Goal: Task Accomplishment & Management: Use online tool/utility

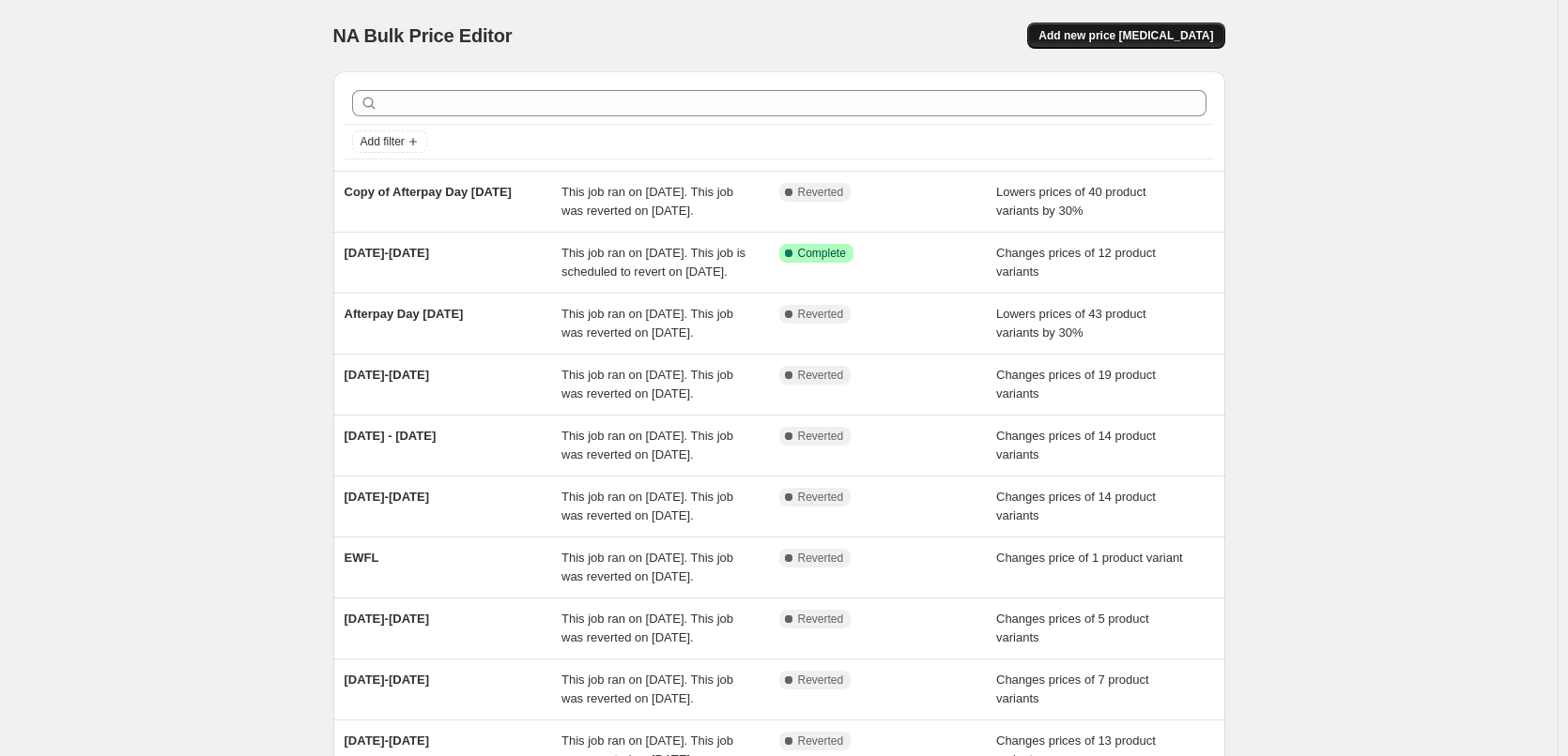
click at [1153, 33] on span "Add new price [MEDICAL_DATA]" at bounding box center [1125, 36] width 175 height 15
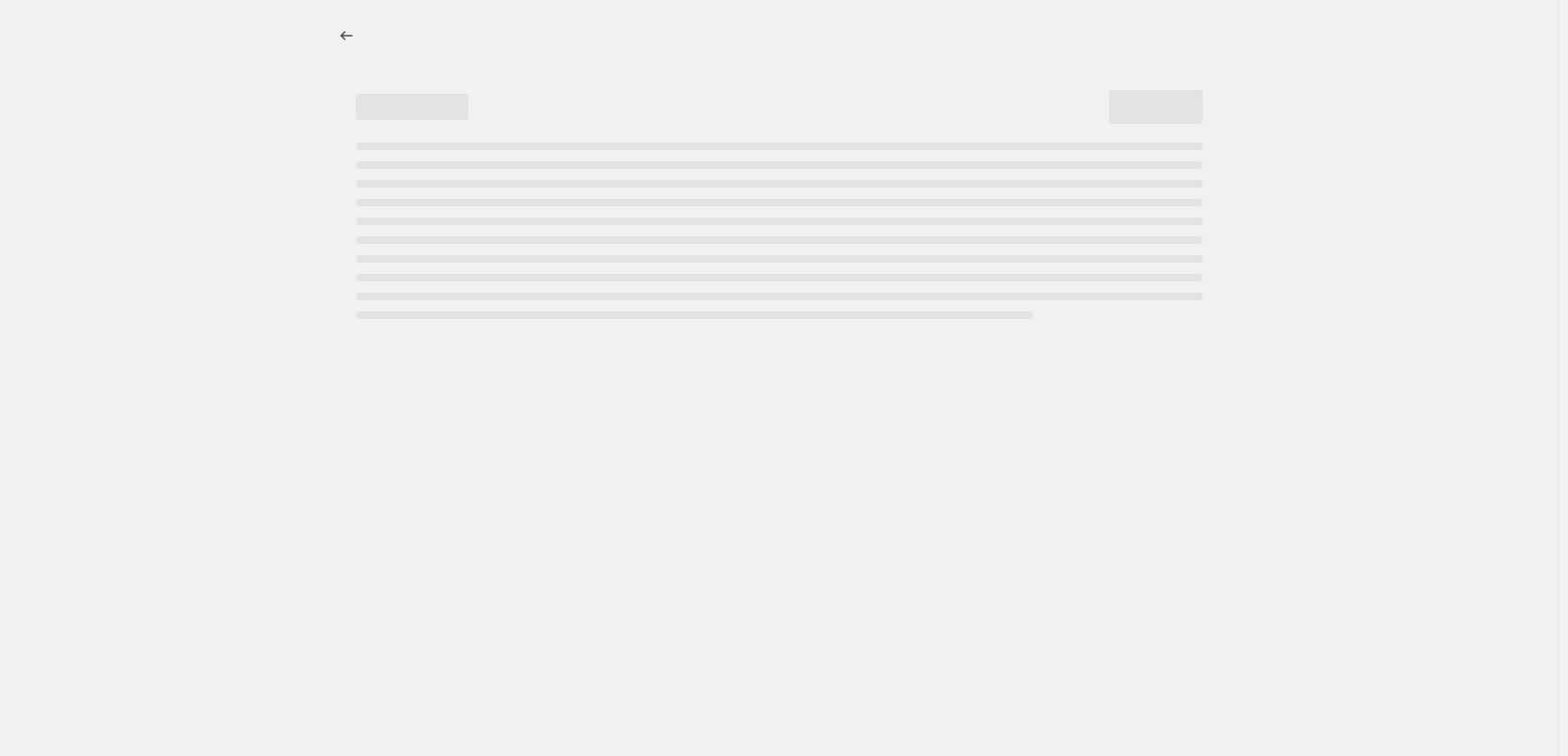
select select "percentage"
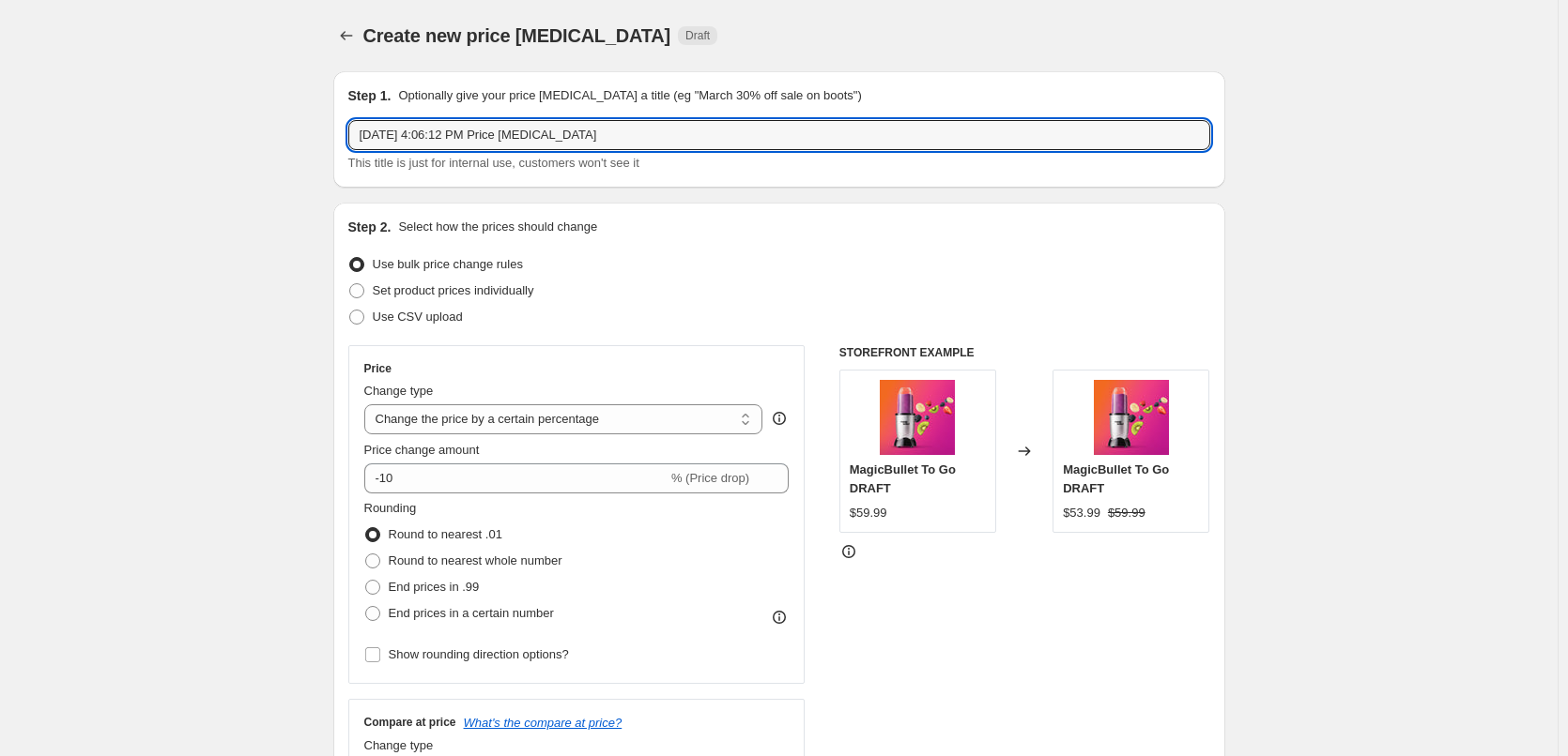
drag, startPoint x: 616, startPoint y: 127, endPoint x: 280, endPoint y: 128, distance: 336.0
click at [464, 129] on input "Flip" at bounding box center [779, 135] width 862 height 30
type input "Flip [DATE] - ENDS 28"
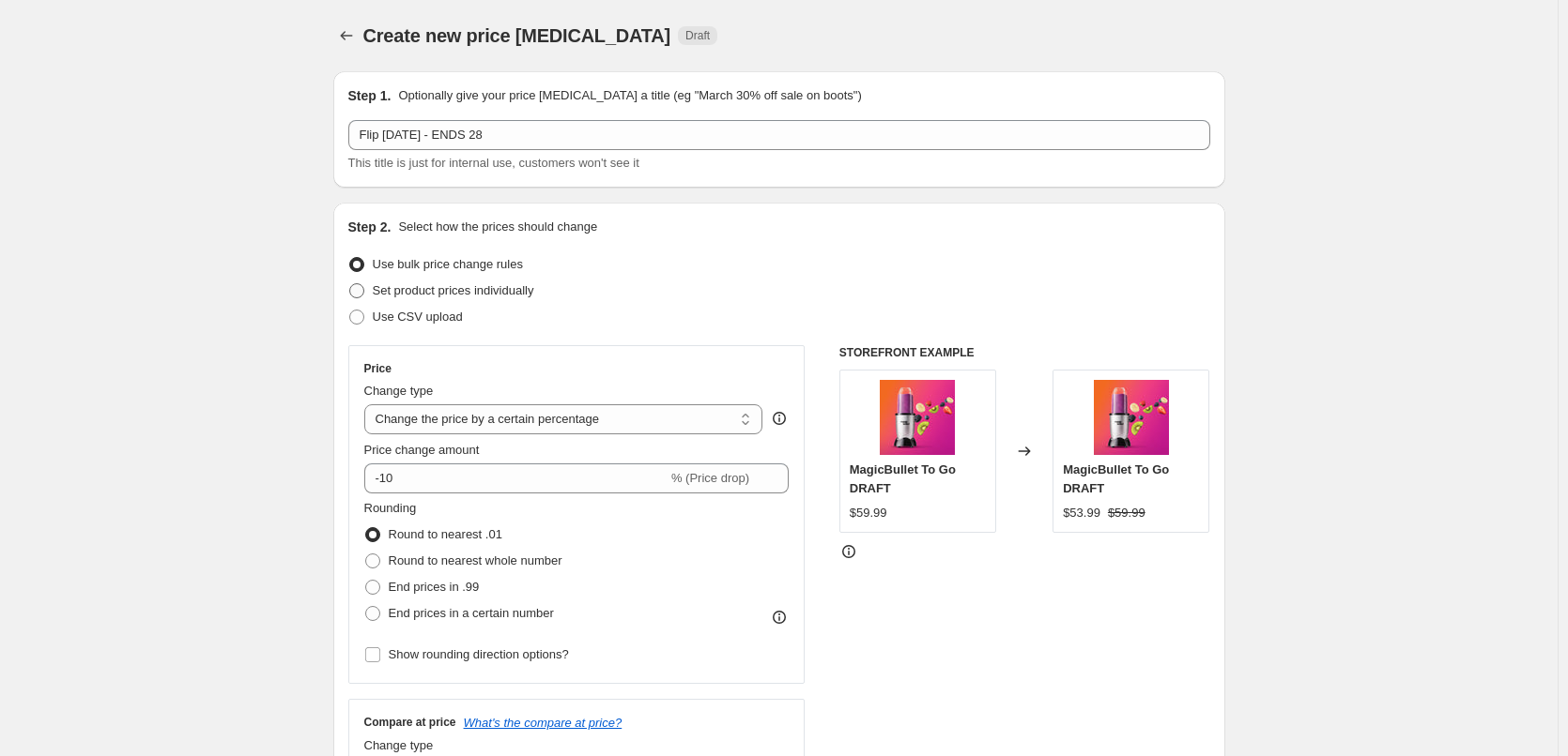
click at [479, 288] on span "Set product prices individually" at bounding box center [453, 290] width 162 height 14
click at [350, 284] on input "Set product prices individually" at bounding box center [349, 284] width 1 height 1
radio input "true"
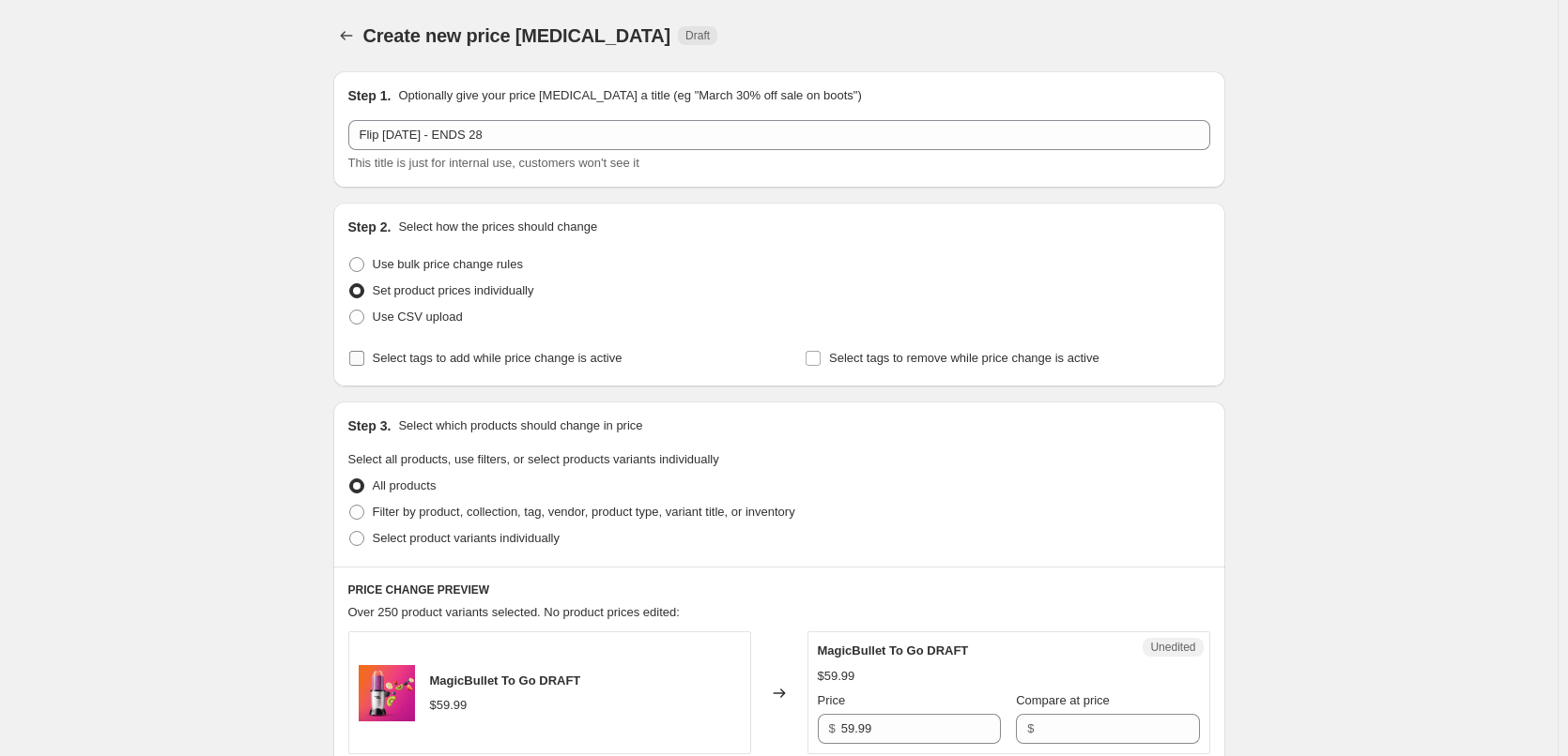
click at [603, 359] on span "Select tags to add while price change is active" at bounding box center [497, 357] width 250 height 14
click at [364, 359] on input "Select tags to add while price change is active" at bounding box center [356, 358] width 15 height 15
checkbox input "true"
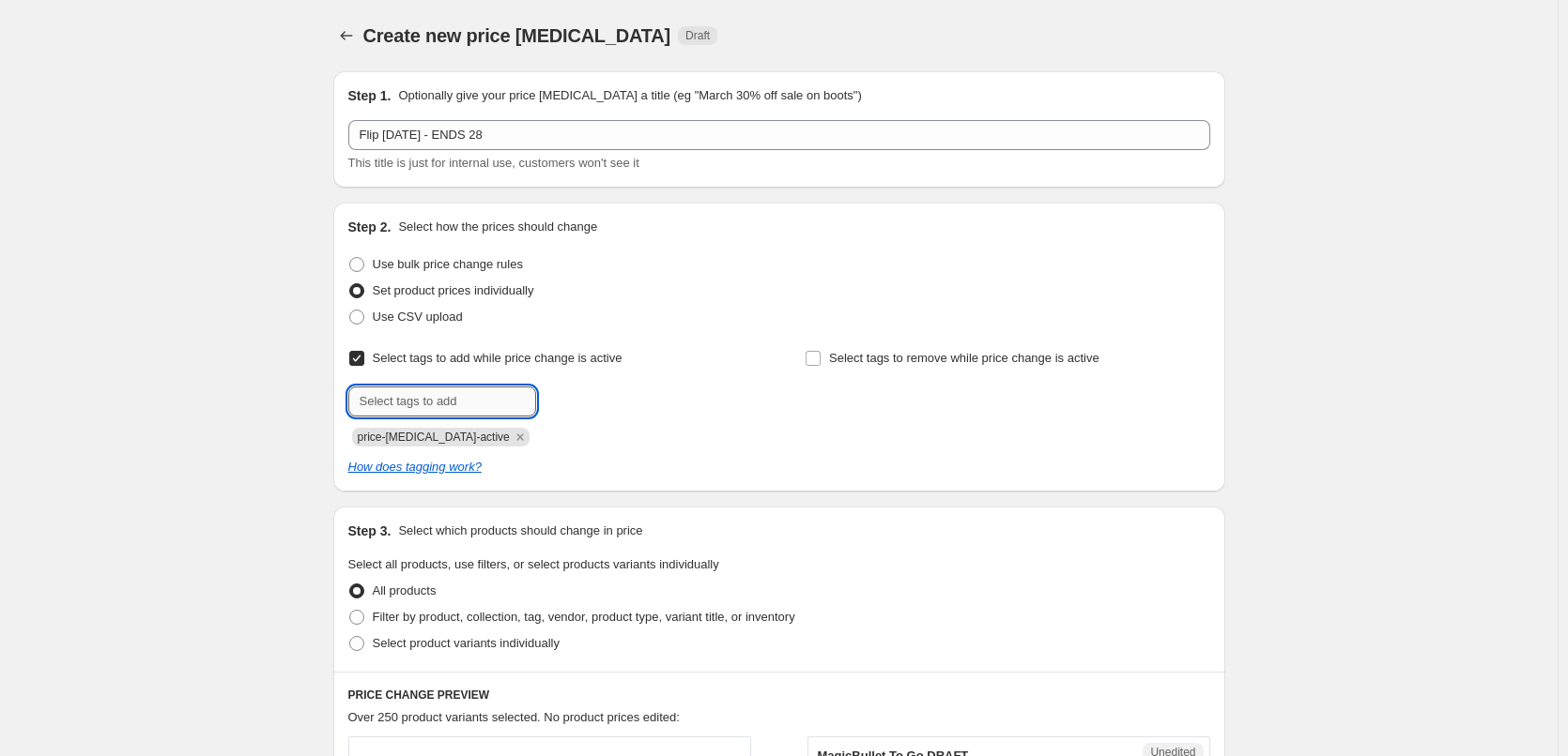
click at [451, 411] on input "text" at bounding box center [441, 402] width 188 height 30
type input "sale"
drag, startPoint x: 574, startPoint y: 400, endPoint x: 591, endPoint y: 430, distance: 34.5
click at [574, 400] on b "Add" at bounding box center [562, 400] width 22 height 13
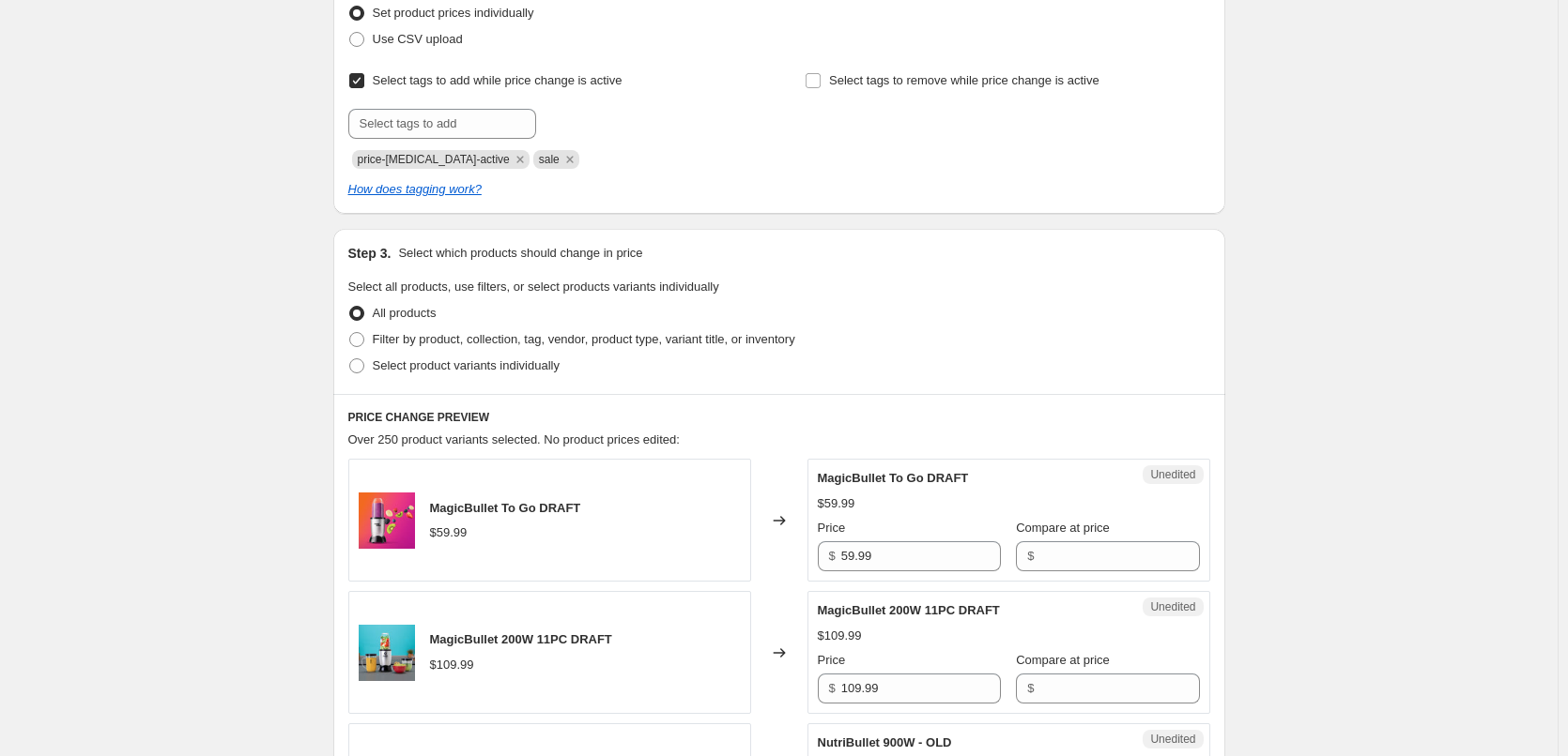
scroll to position [282, 0]
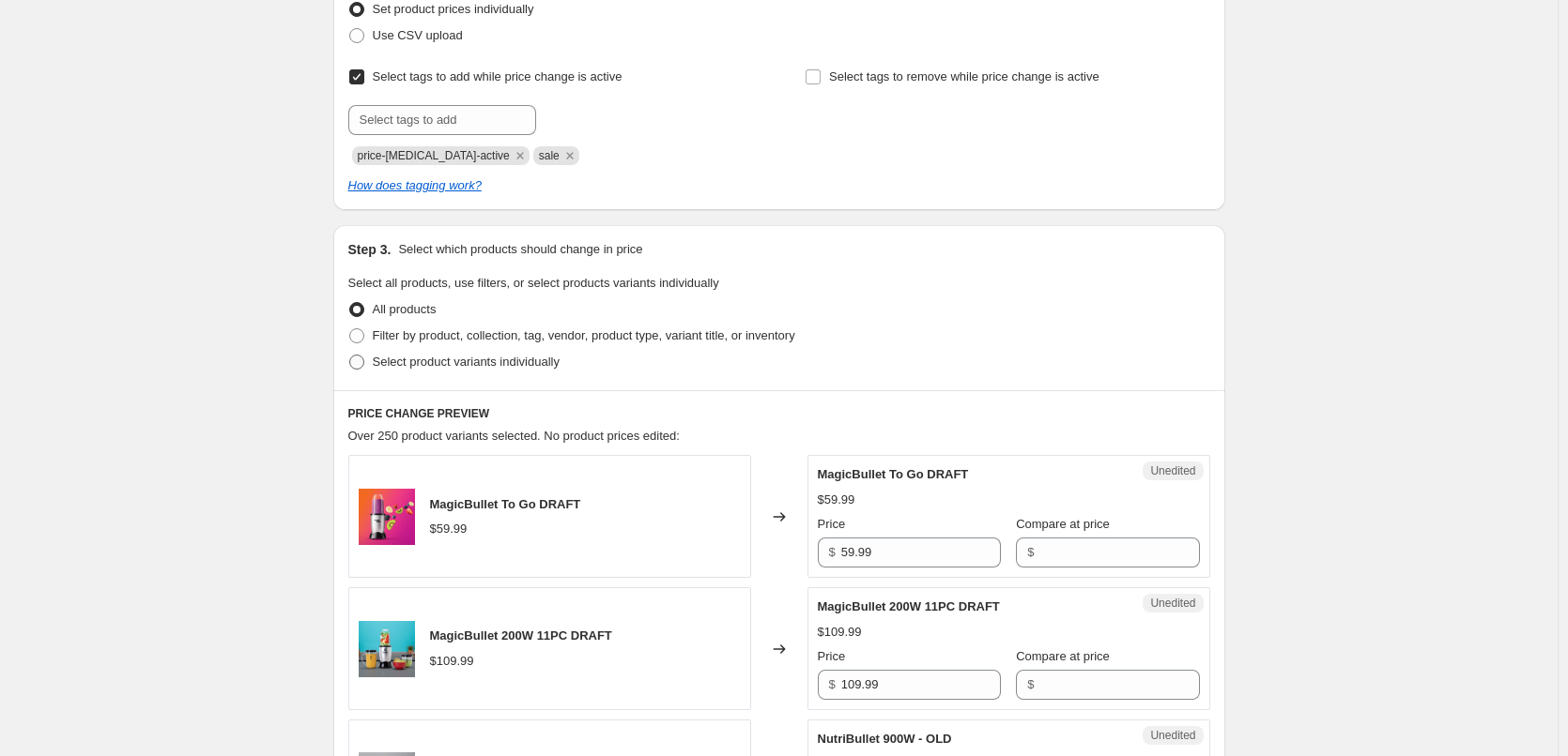
click at [359, 361] on span at bounding box center [356, 362] width 15 height 15
click at [350, 355] on input "Select product variants individually" at bounding box center [349, 354] width 1 height 1
radio input "true"
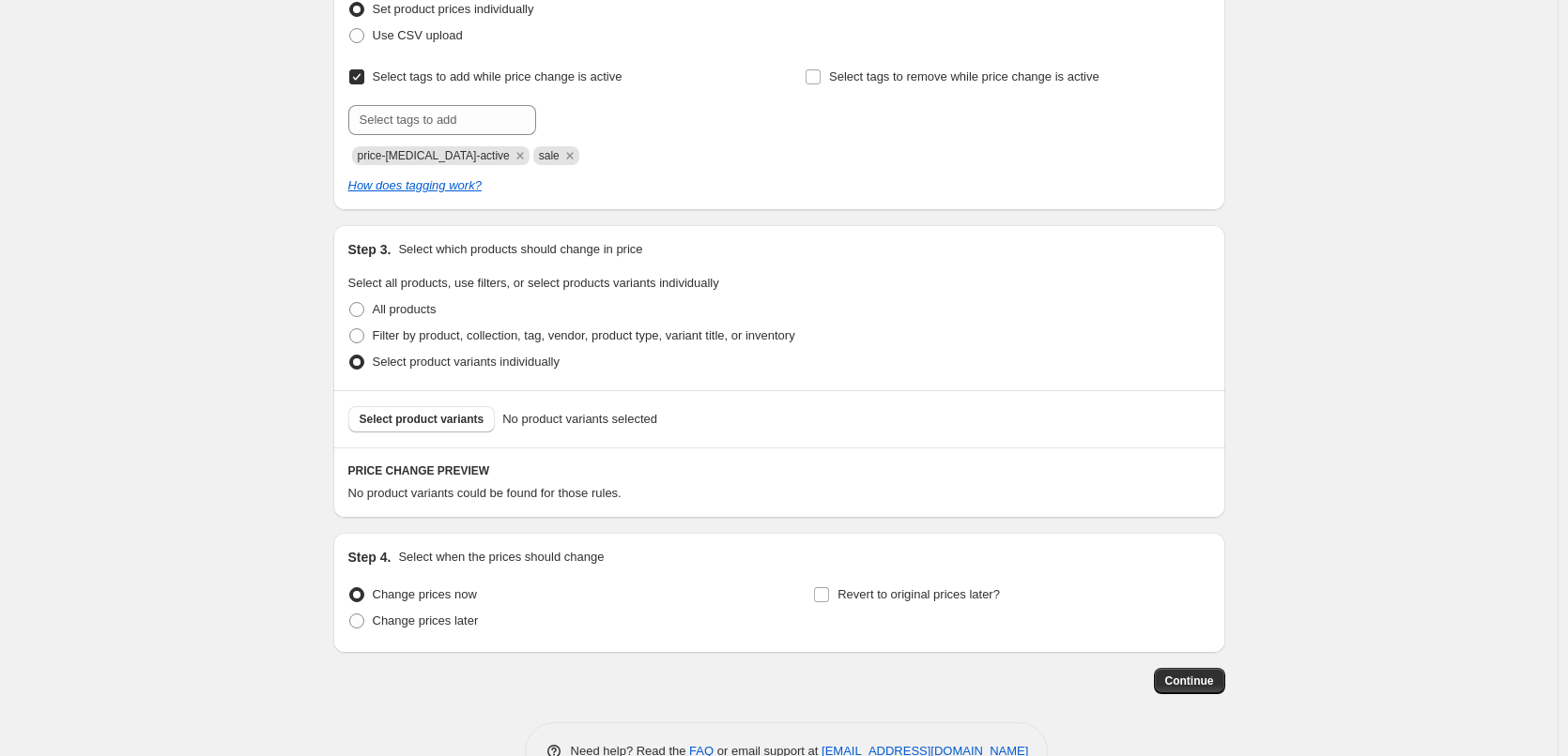
click at [466, 404] on div "Select product variants No product variants selected" at bounding box center [780, 419] width 892 height 58
click at [461, 424] on span "Select product variants" at bounding box center [422, 420] width 125 height 15
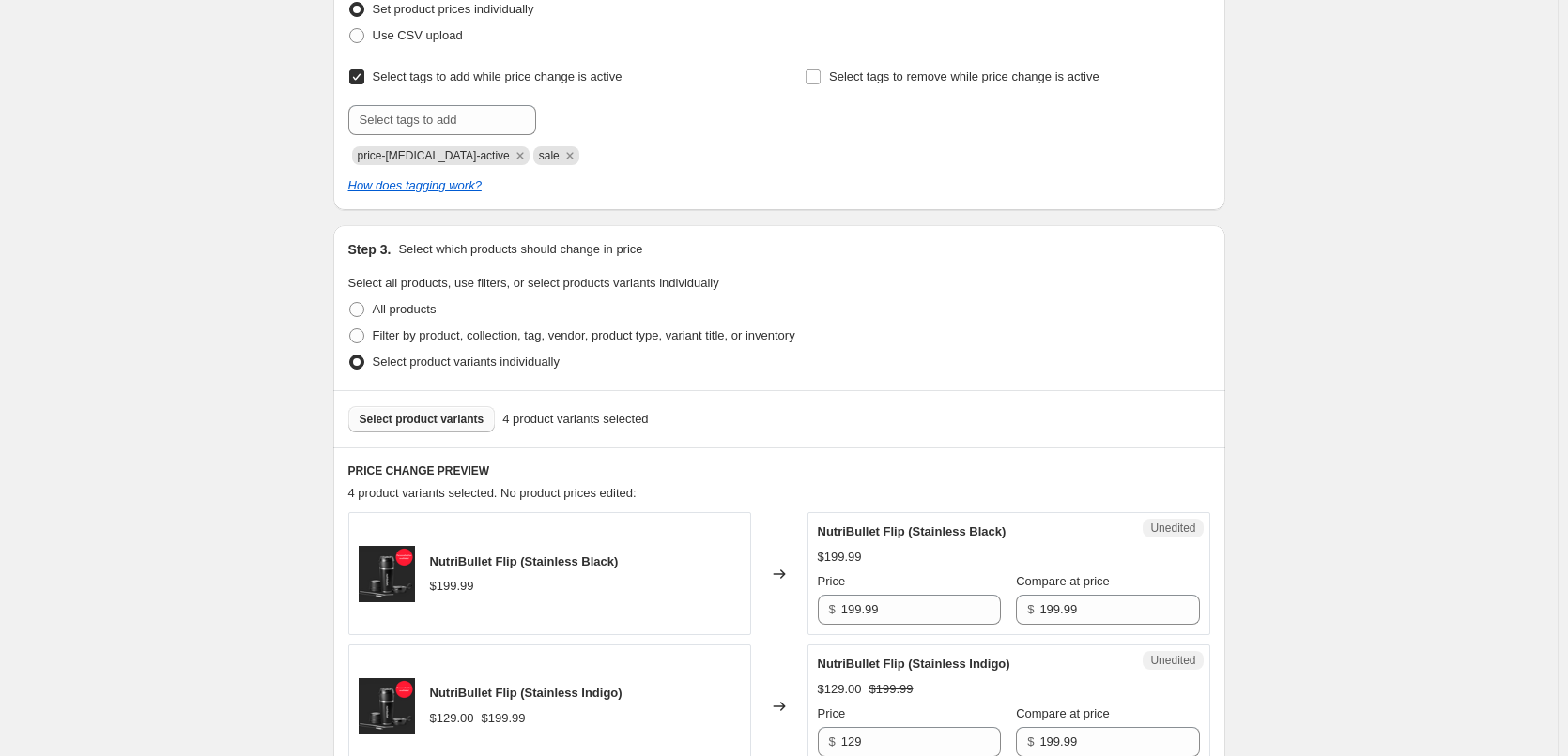
scroll to position [657, 0]
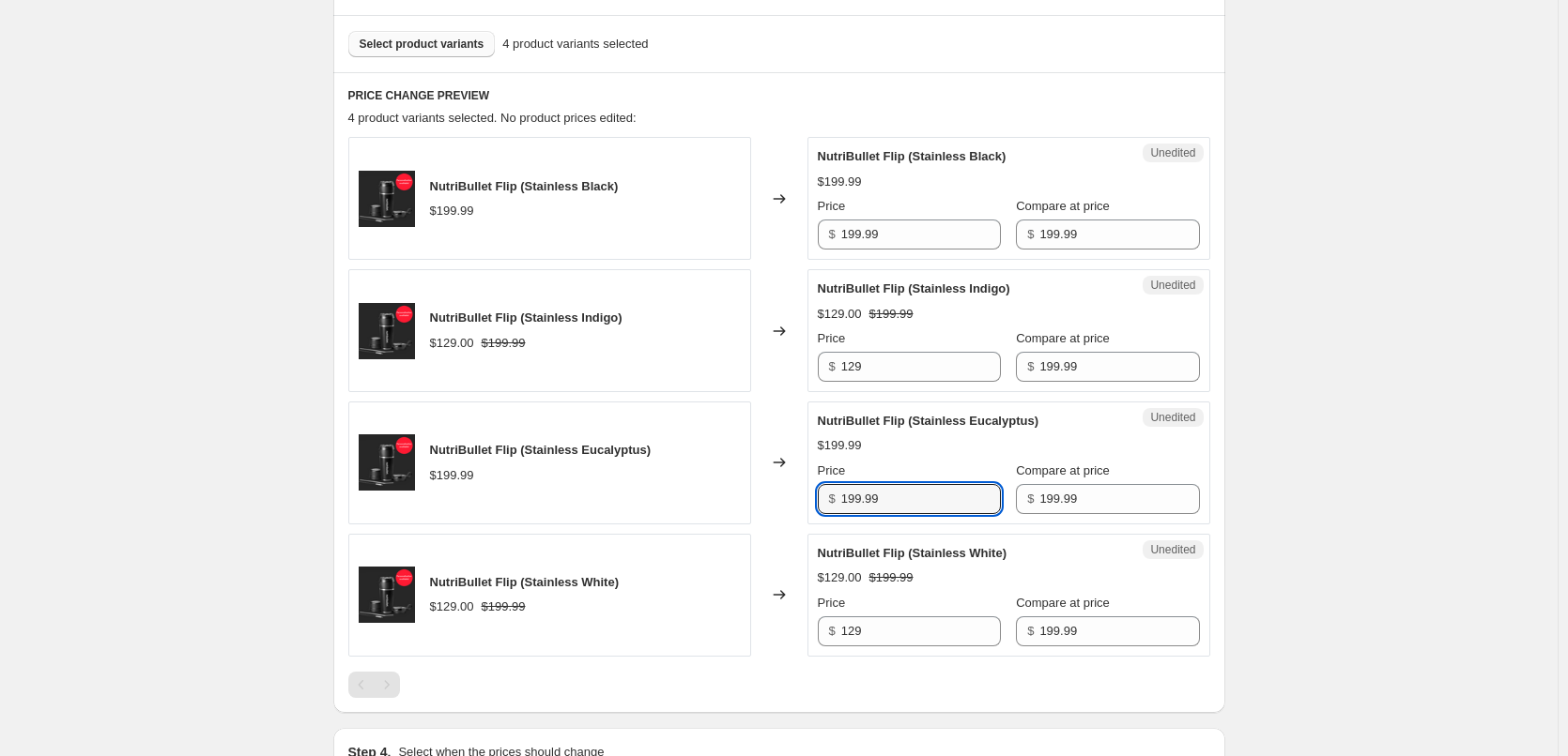
drag, startPoint x: 903, startPoint y: 494, endPoint x: 782, endPoint y: 502, distance: 121.3
click at [784, 501] on div "NutriBullet Flip (Stainless Eucalyptus) $199.99 Changed to Unedited NutriBullet…" at bounding box center [779, 463] width 862 height 123
type input "129"
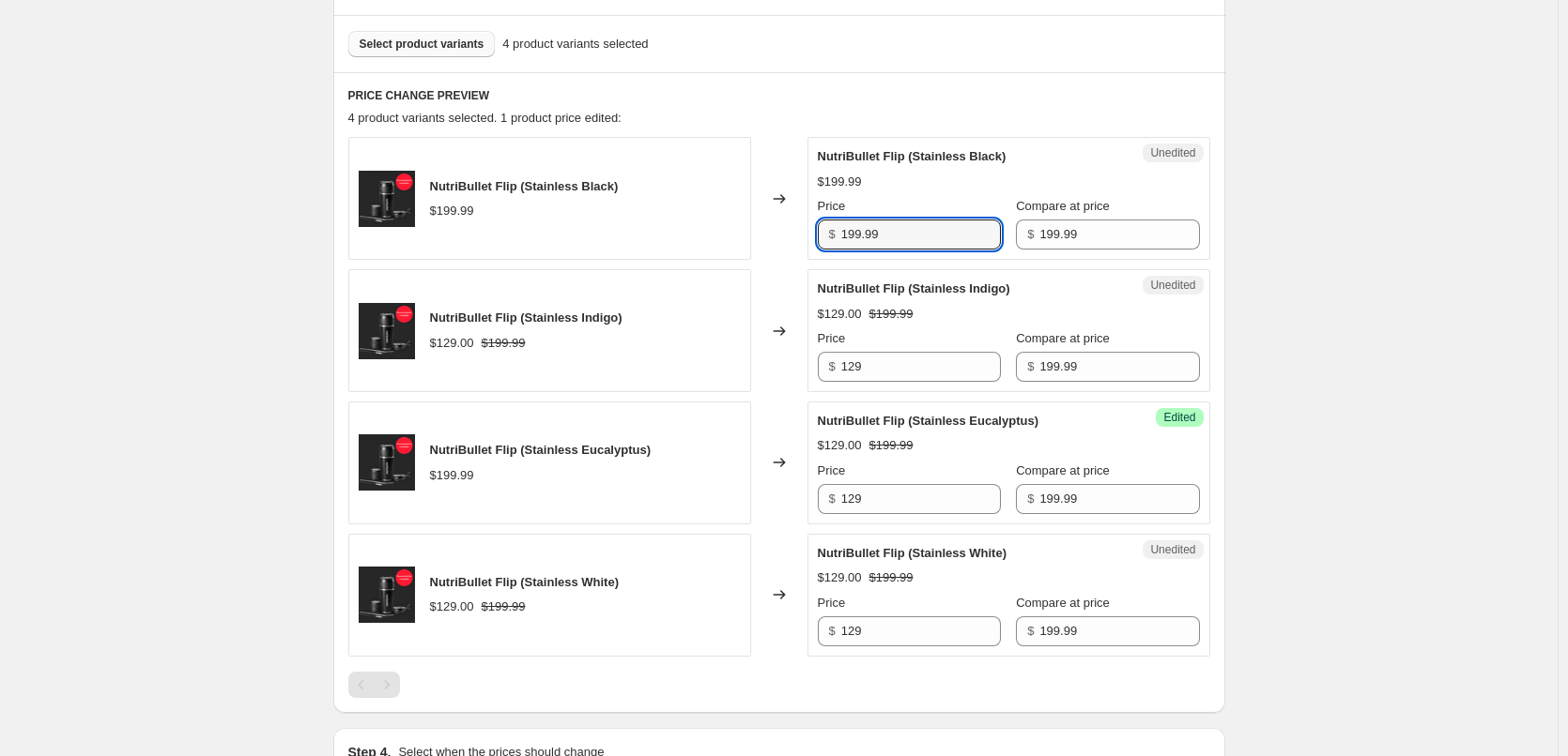
drag, startPoint x: 900, startPoint y: 230, endPoint x: 711, endPoint y: 243, distance: 189.4
click at [734, 246] on div "NutriBullet Flip (Stainless Black) $199.99 Changed to Unedited NutriBullet Flip…" at bounding box center [779, 198] width 862 height 123
type input "129"
click at [1538, 492] on div "Create new price [MEDICAL_DATA]. This page is ready Create new price [MEDICAL_D…" at bounding box center [779, 174] width 1558 height 1661
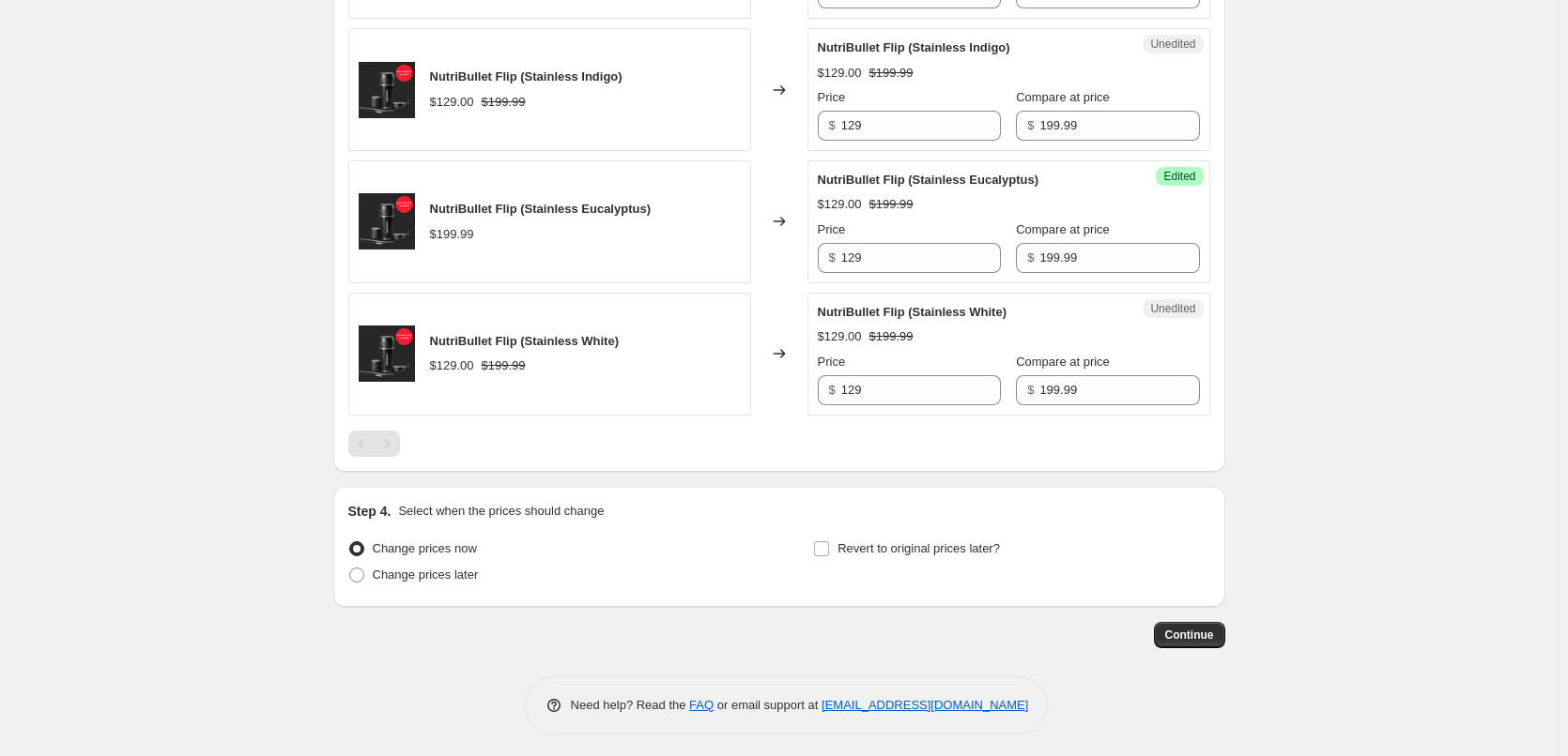
scroll to position [904, 0]
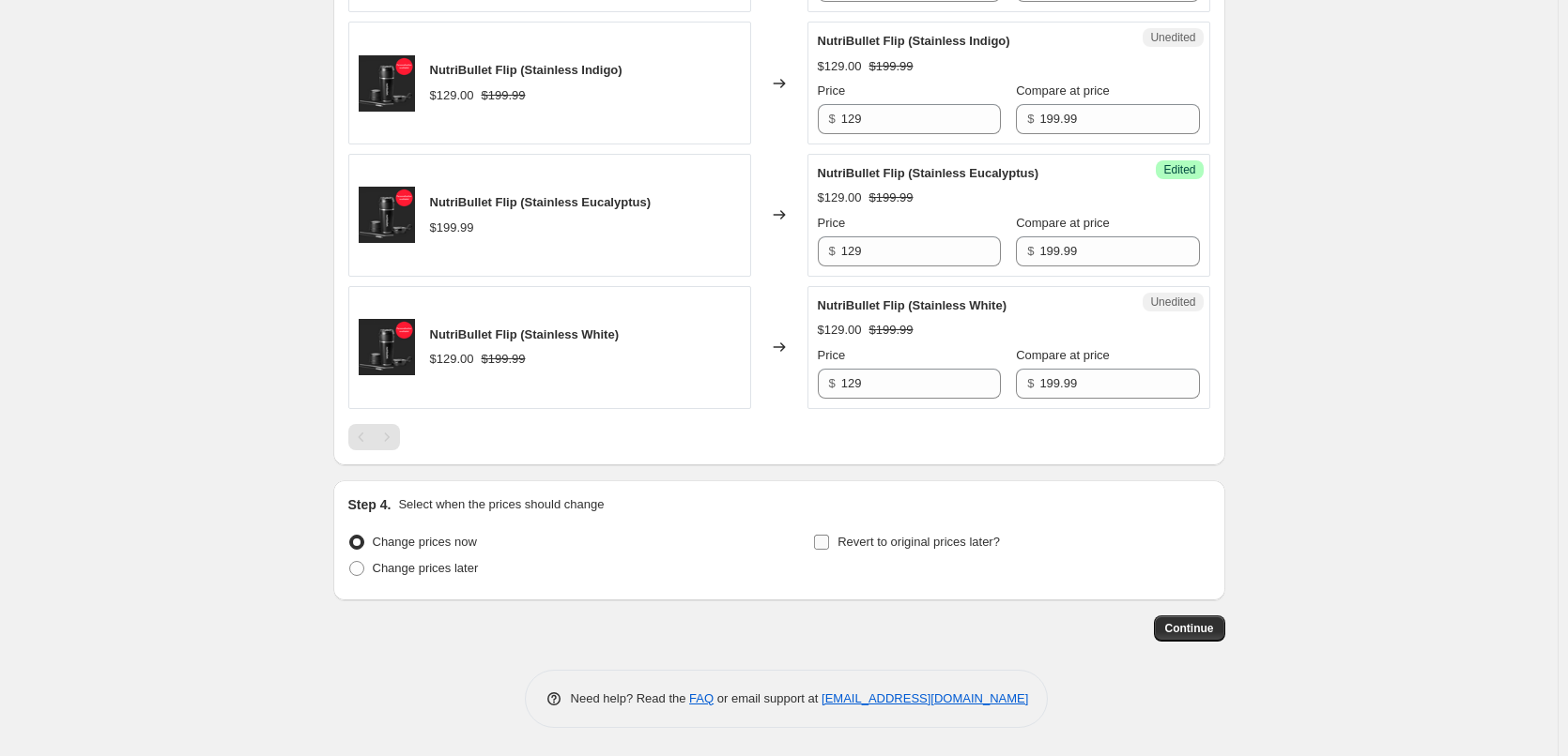
click at [908, 553] on label "Revert to original prices later?" at bounding box center [906, 542] width 187 height 26
click at [829, 550] on input "Revert to original prices later?" at bounding box center [821, 542] width 15 height 15
checkbox input "true"
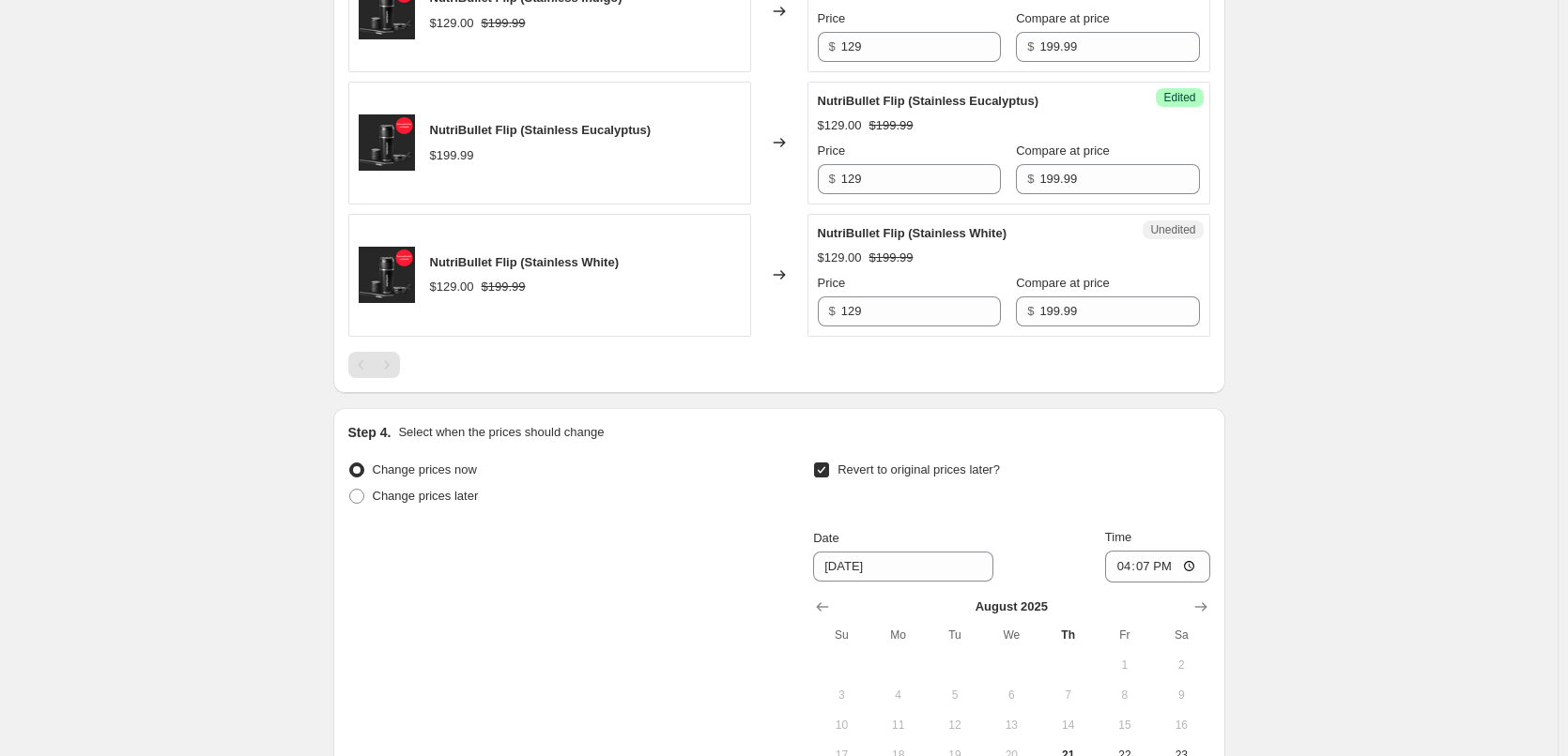
scroll to position [1186, 0]
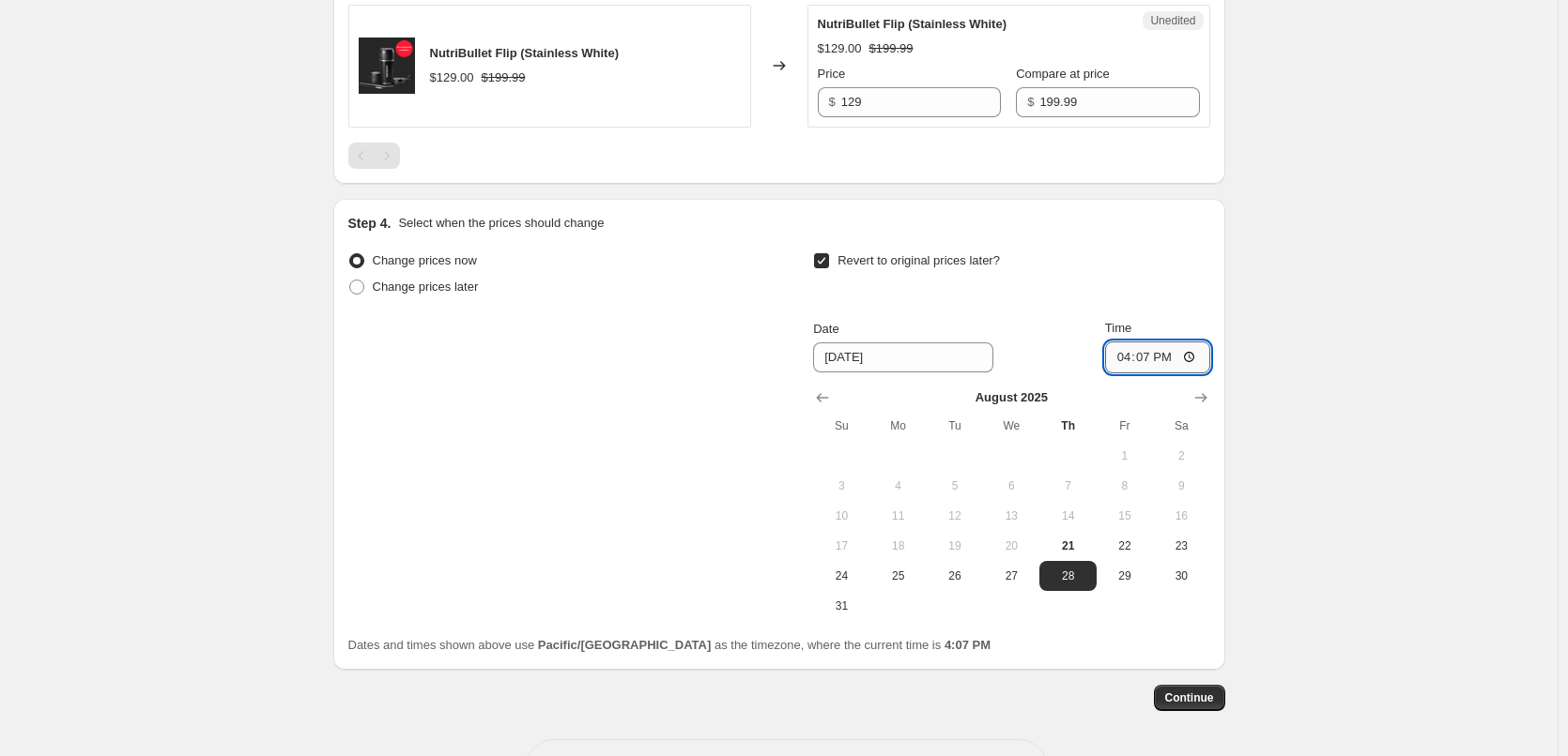
click at [1126, 363] on input "16:07" at bounding box center [1157, 358] width 105 height 32
type input "23:55"
click at [1212, 702] on span "Continue" at bounding box center [1190, 698] width 49 height 15
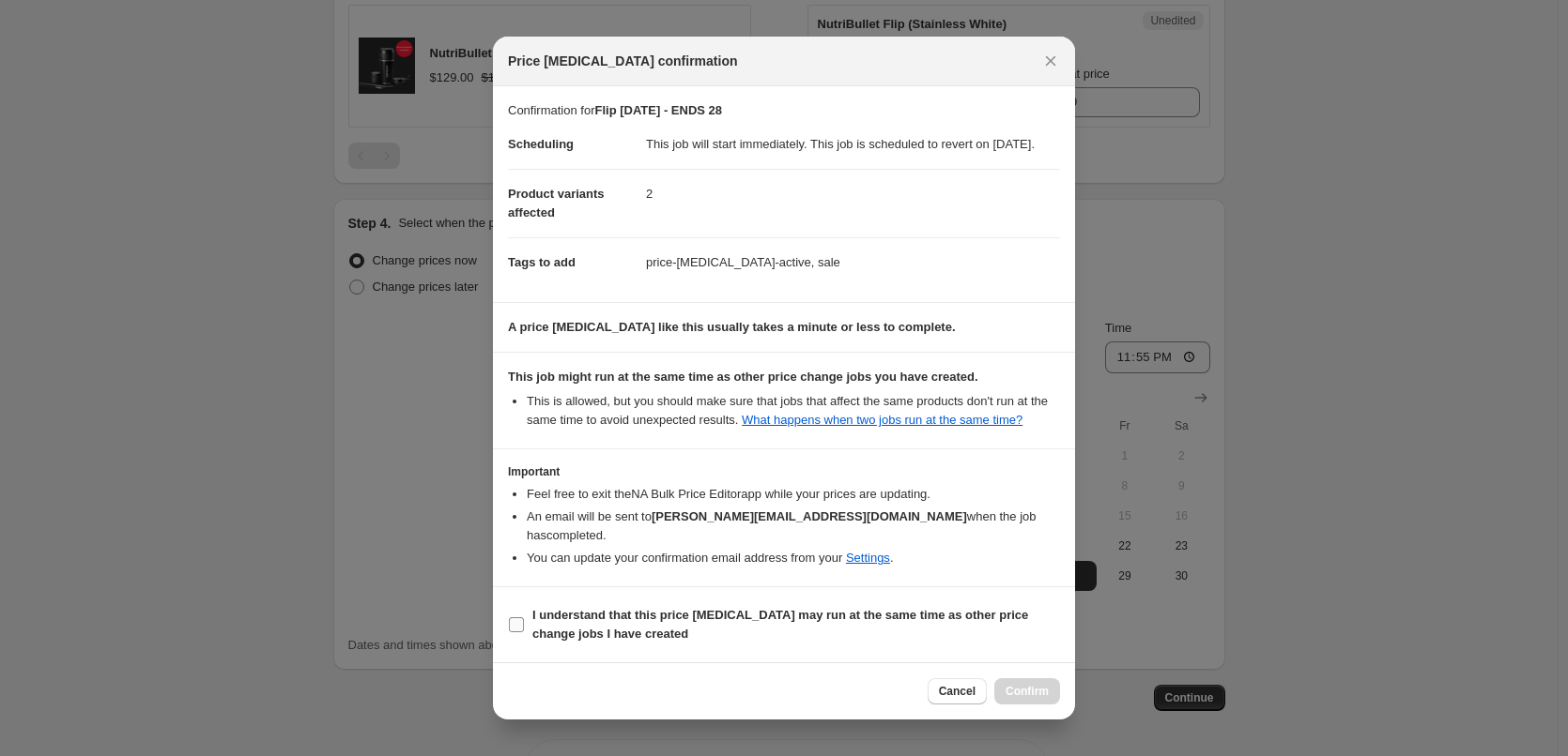
click at [513, 620] on input "I understand that this price [MEDICAL_DATA] may run at the same time as other p…" at bounding box center [516, 626] width 15 height 15
checkbox input "true"
click at [1043, 691] on span "Confirm" at bounding box center [1027, 692] width 43 height 15
